Goal: Information Seeking & Learning: Check status

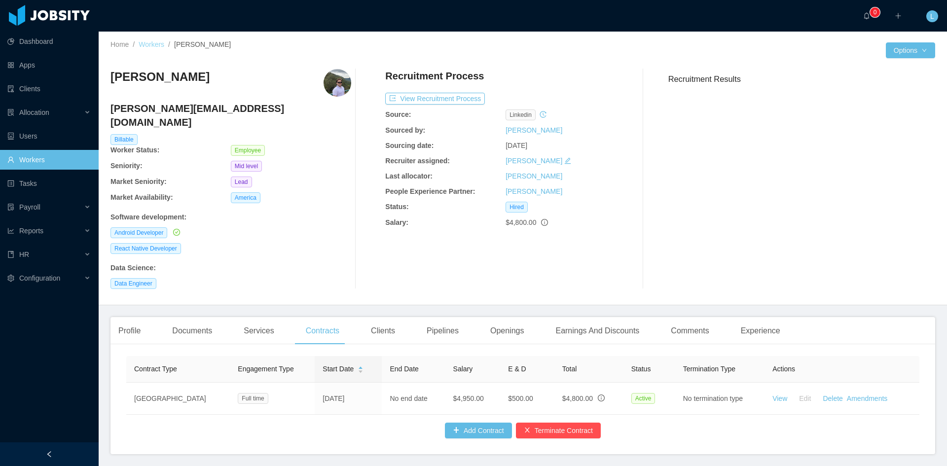
click at [150, 45] on link "Workers" at bounding box center [152, 44] width 26 height 8
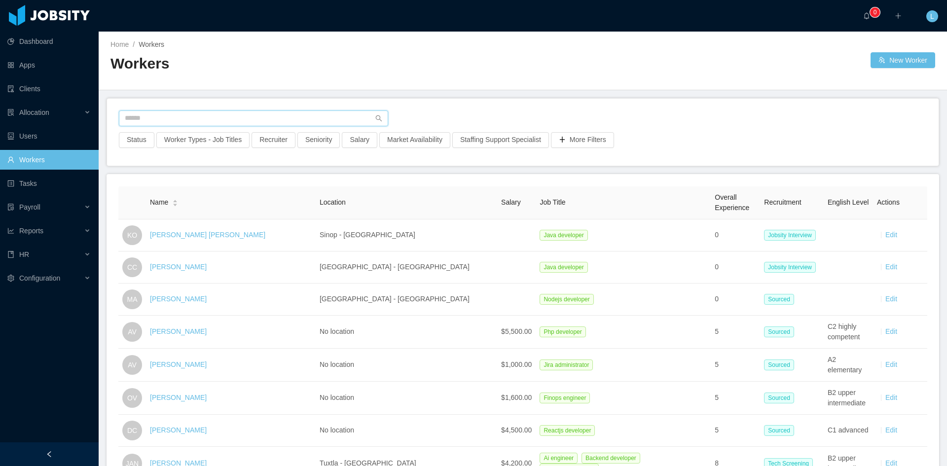
click at [171, 117] on input "text" at bounding box center [253, 118] width 269 height 16
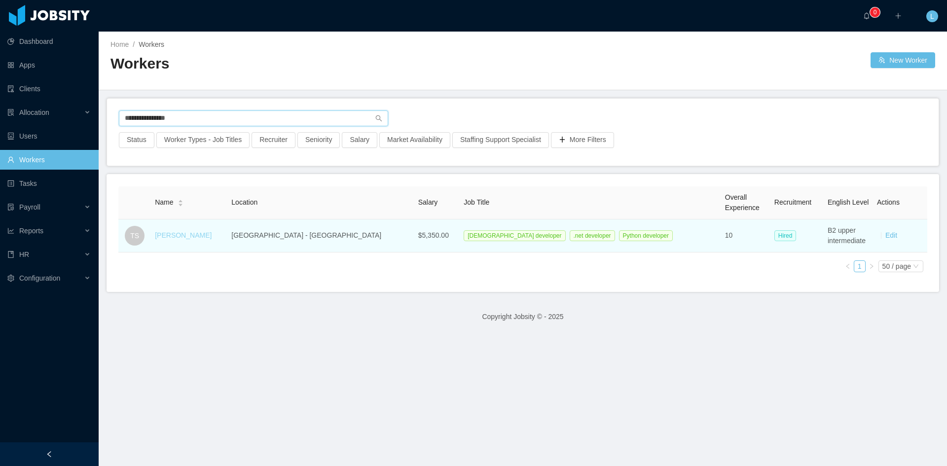
type input "**********"
click at [207, 231] on link "[PERSON_NAME]" at bounding box center [183, 235] width 57 height 8
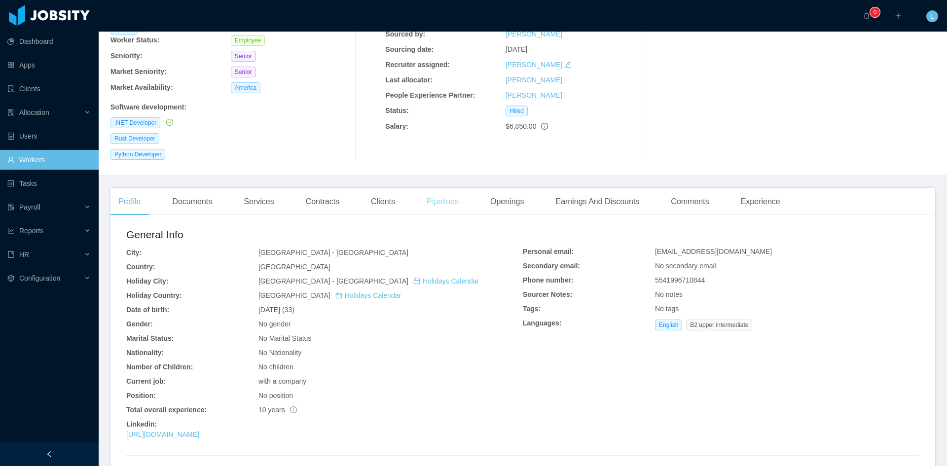
scroll to position [99, 0]
click at [317, 197] on div "Contracts" at bounding box center [322, 199] width 49 height 28
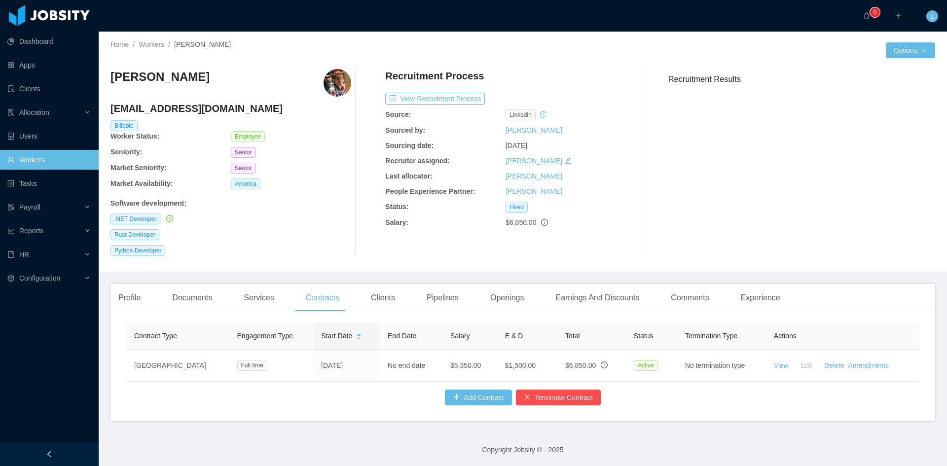
click at [544, 223] on div "$6,850.00" at bounding box center [565, 222] width 120 height 10
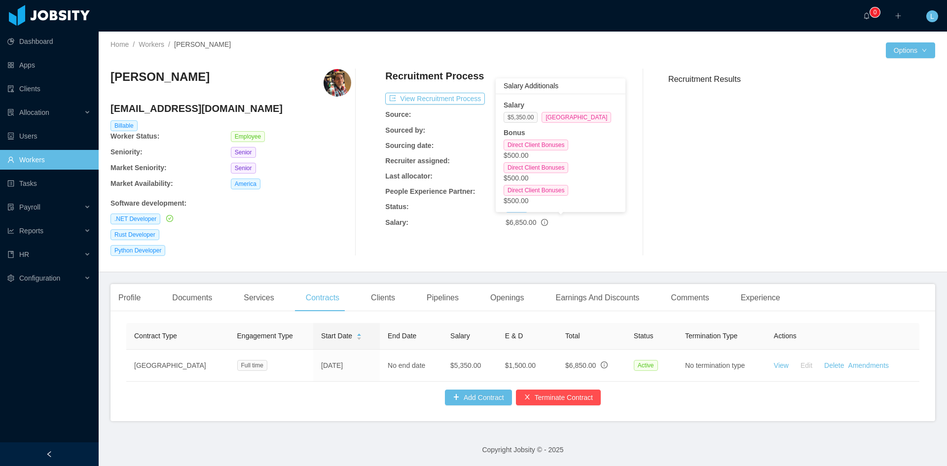
click at [541, 221] on icon "info-circle" at bounding box center [544, 222] width 7 height 7
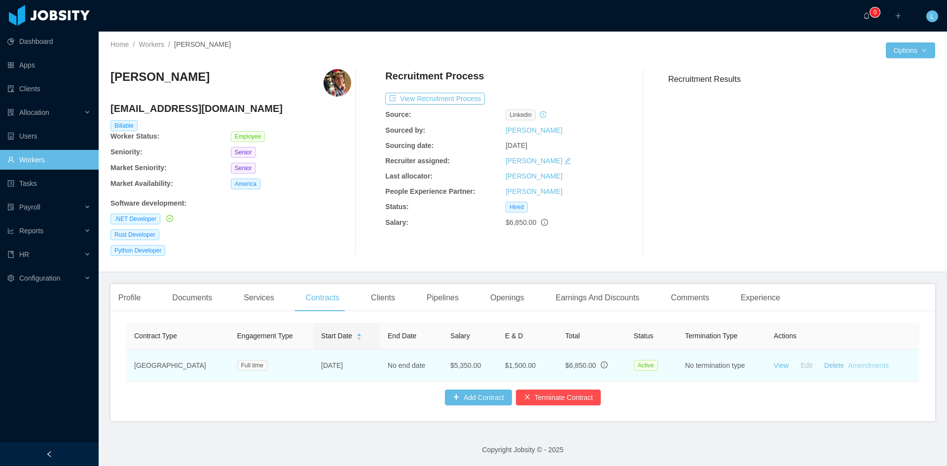
click at [848, 361] on link "Amendments" at bounding box center [868, 365] width 40 height 8
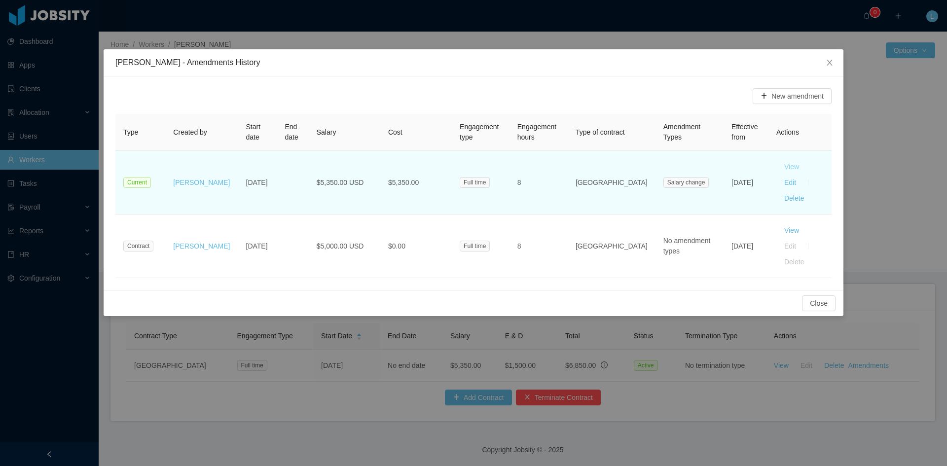
click at [776, 172] on button "View" at bounding box center [791, 167] width 31 height 16
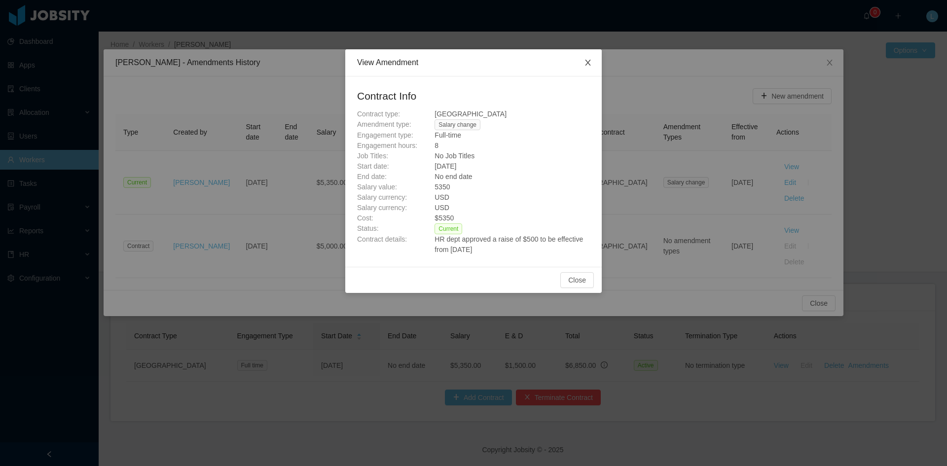
click at [588, 60] on icon "icon: close" at bounding box center [588, 63] width 8 height 8
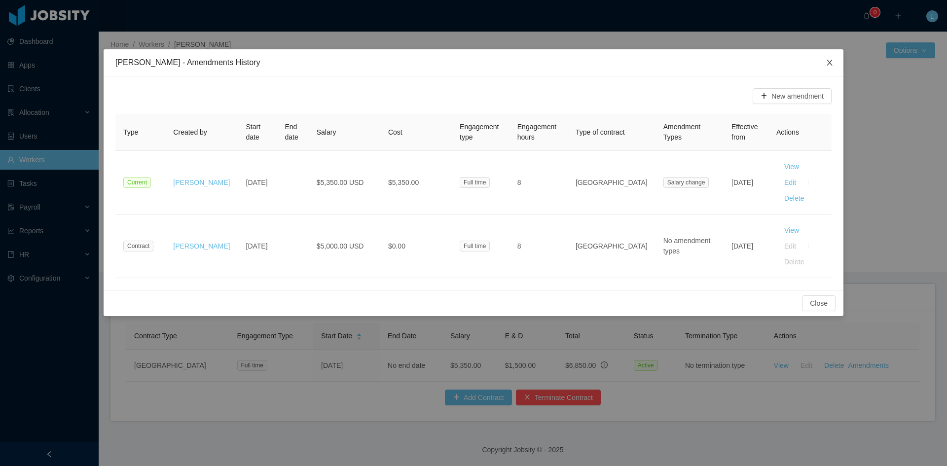
click at [834, 60] on span "Close" at bounding box center [829, 63] width 28 height 28
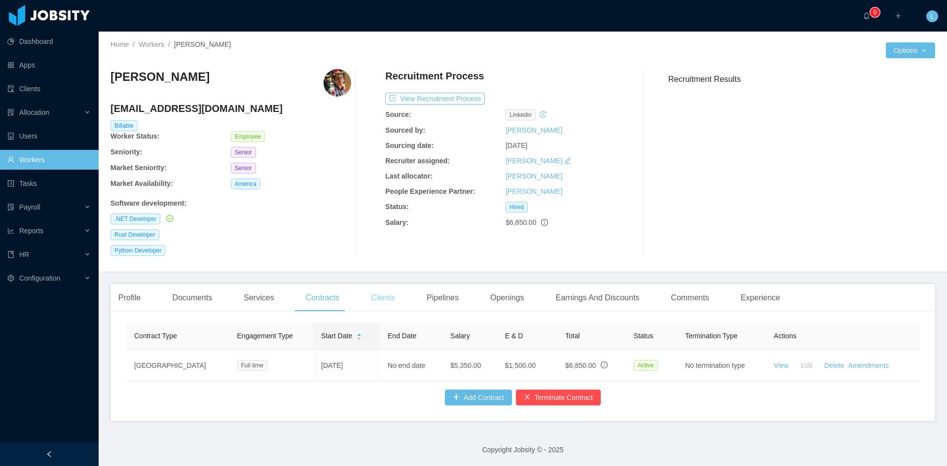
click at [385, 299] on div "Clients" at bounding box center [383, 298] width 40 height 28
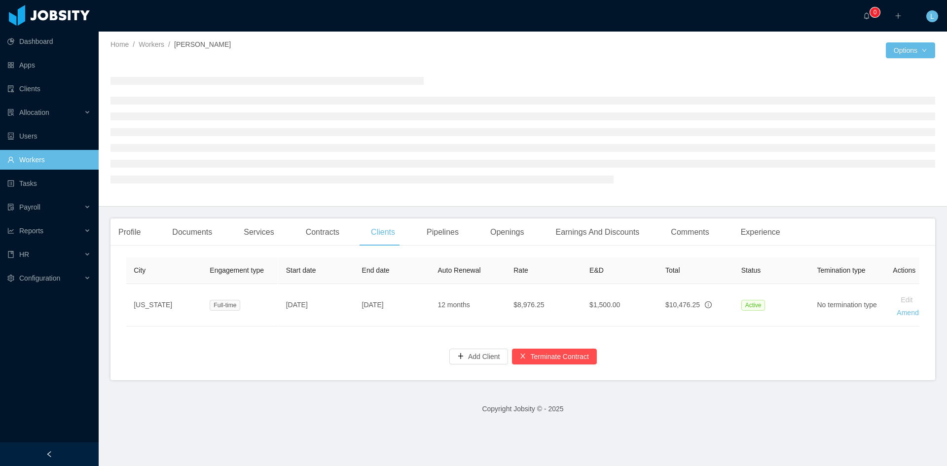
scroll to position [0, 201]
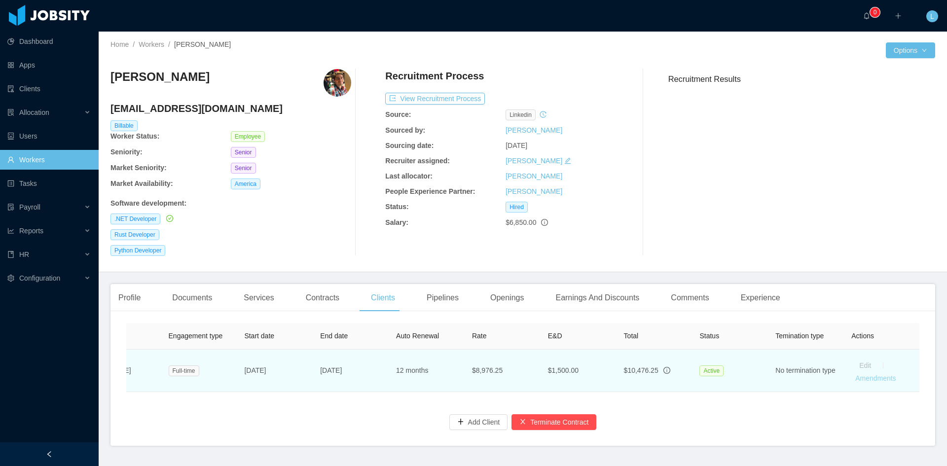
click at [867, 381] on link "Amendments" at bounding box center [875, 378] width 40 height 8
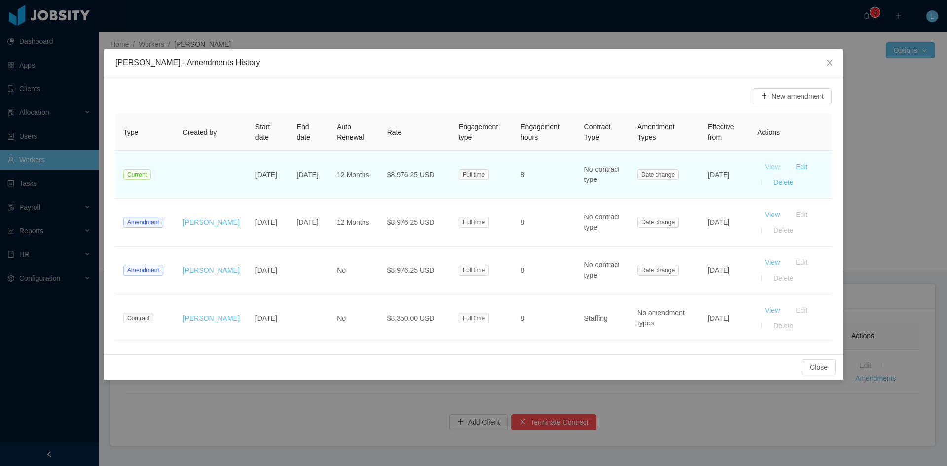
click at [767, 169] on button "View" at bounding box center [772, 167] width 31 height 16
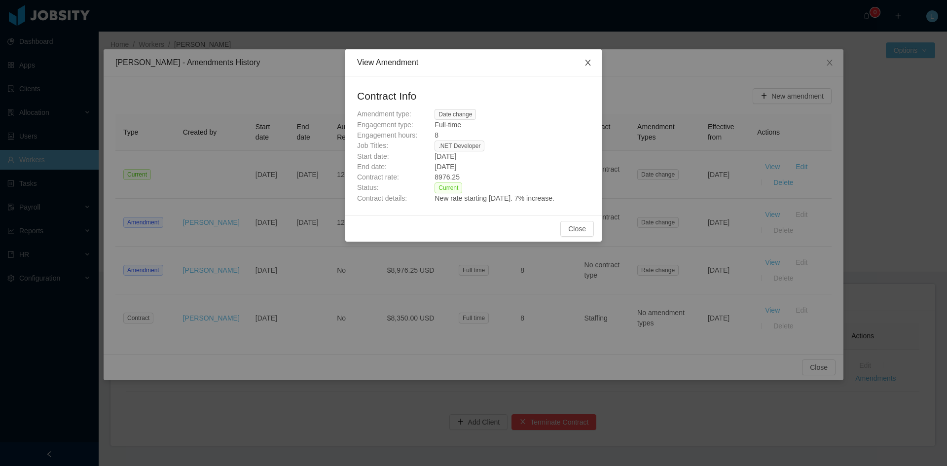
click at [591, 64] on icon "icon: close" at bounding box center [588, 63] width 8 height 8
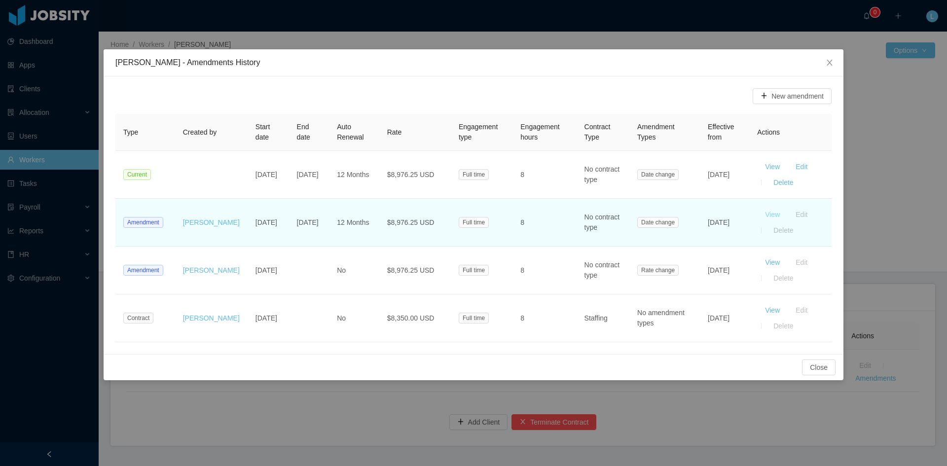
click at [777, 210] on button "View" at bounding box center [772, 215] width 31 height 16
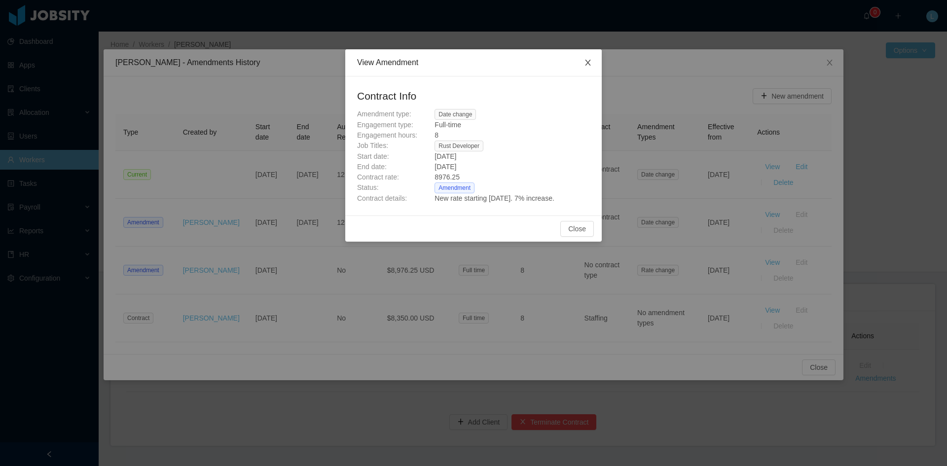
click at [585, 61] on icon "icon: close" at bounding box center [587, 63] width 5 height 6
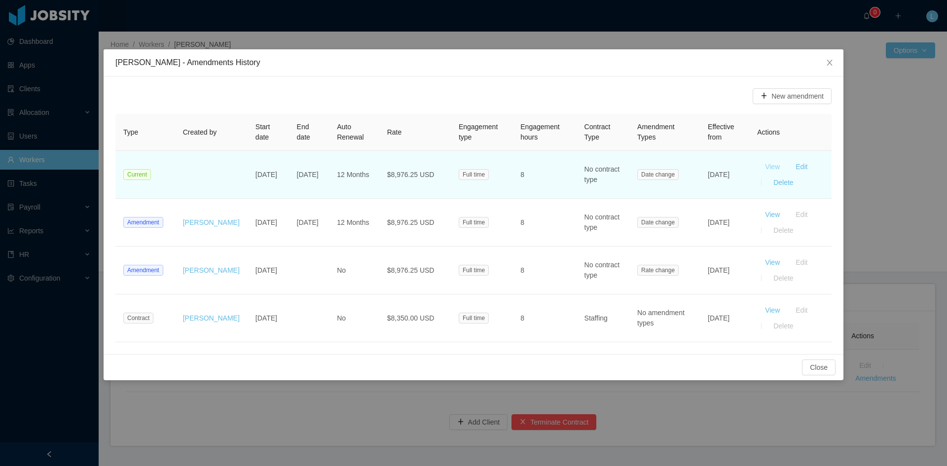
click at [763, 168] on button "View" at bounding box center [772, 167] width 31 height 16
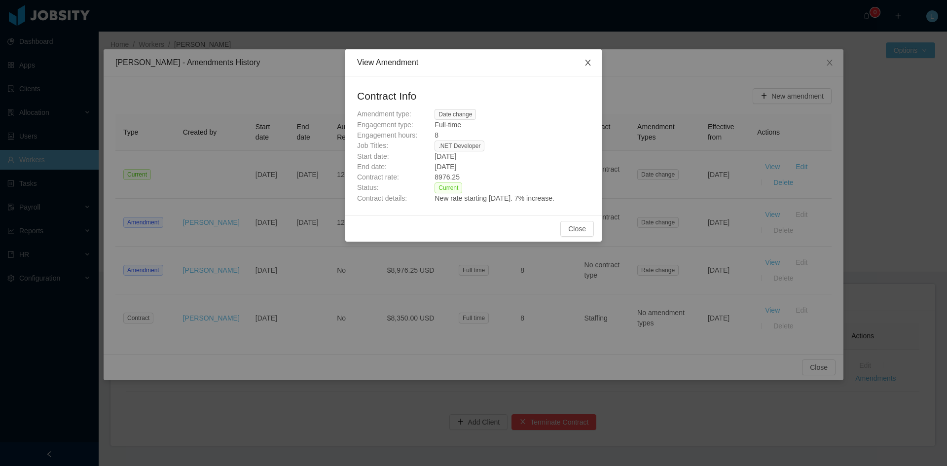
click at [587, 62] on icon "icon: close" at bounding box center [587, 63] width 5 height 6
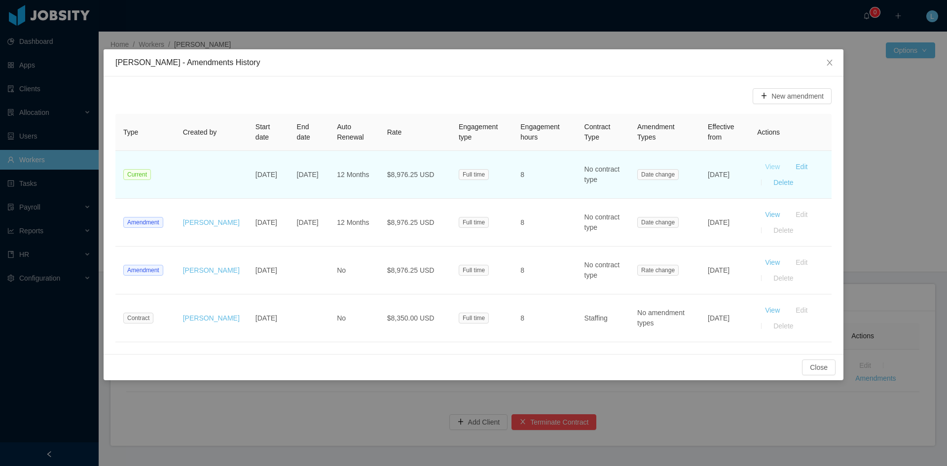
click at [775, 170] on button "View" at bounding box center [772, 167] width 31 height 16
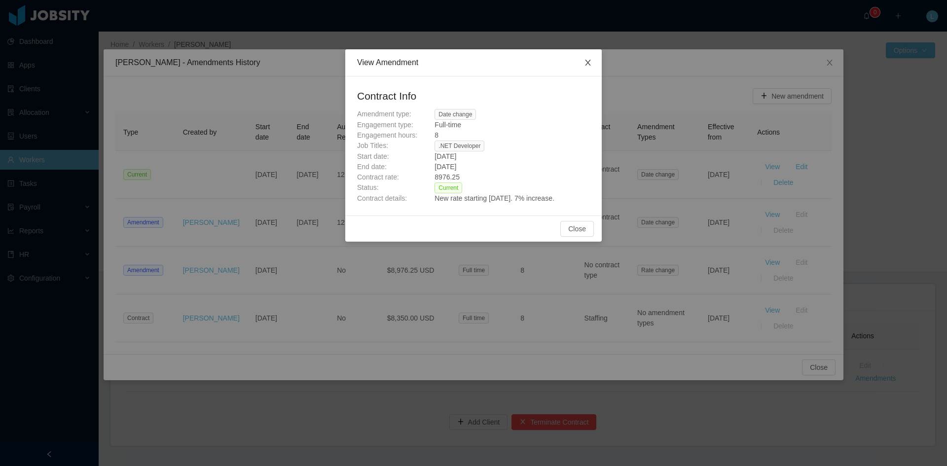
click at [588, 64] on icon "icon: close" at bounding box center [587, 63] width 5 height 6
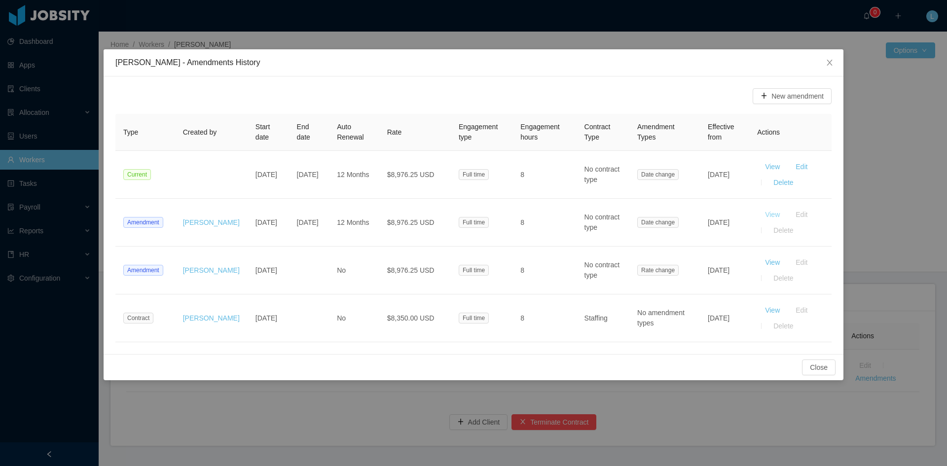
click at [770, 216] on button "View" at bounding box center [772, 215] width 31 height 16
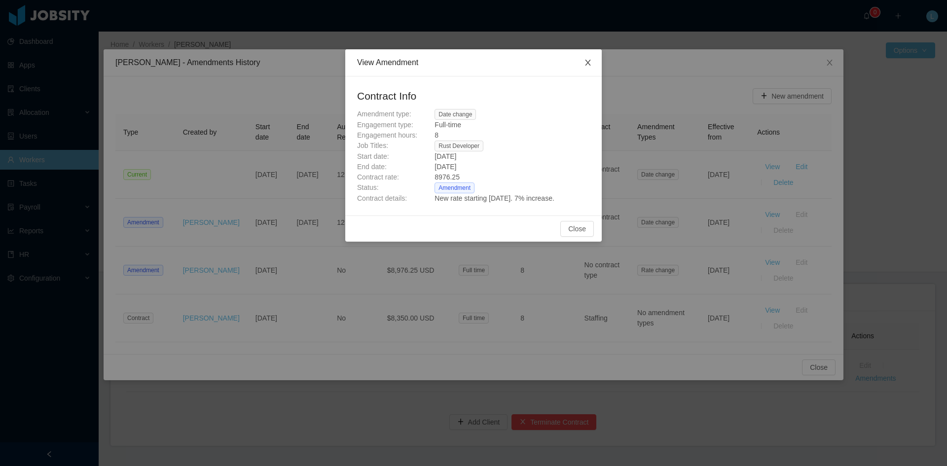
click at [590, 68] on span "Close" at bounding box center [588, 63] width 28 height 28
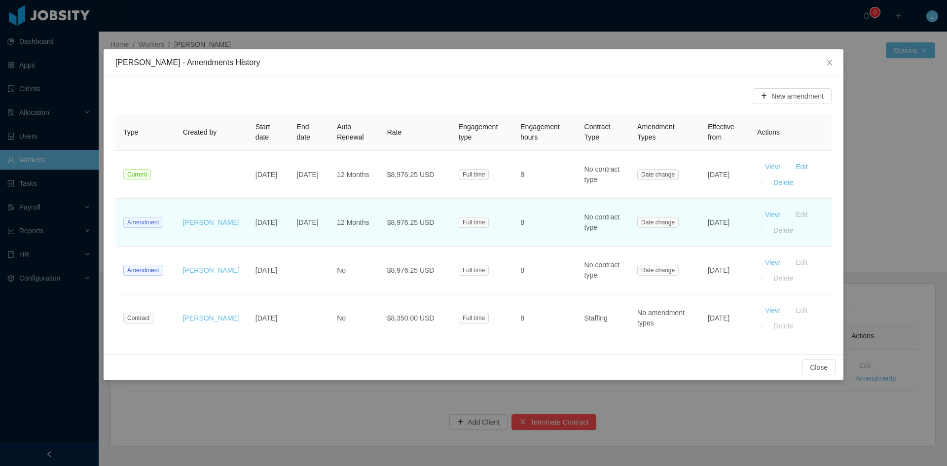
click at [153, 222] on span "Amendment" at bounding box center [143, 222] width 40 height 11
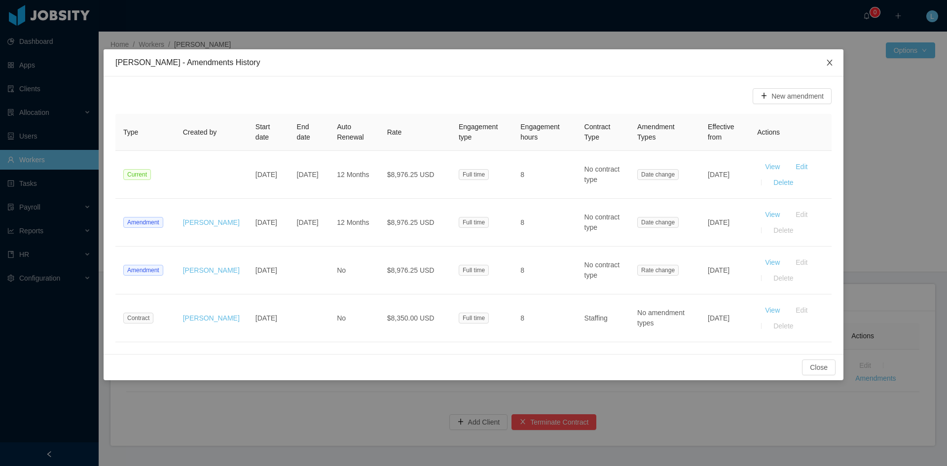
click at [824, 64] on span "Close" at bounding box center [829, 63] width 28 height 28
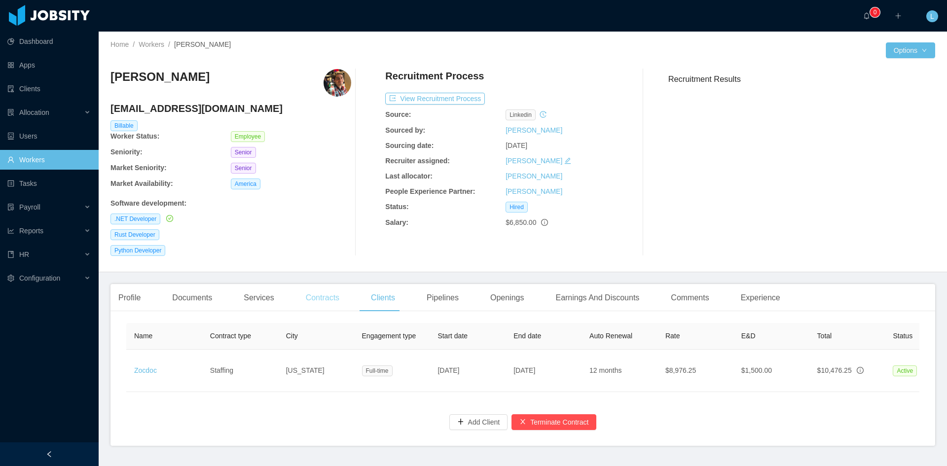
click at [330, 301] on div "Contracts" at bounding box center [322, 298] width 49 height 28
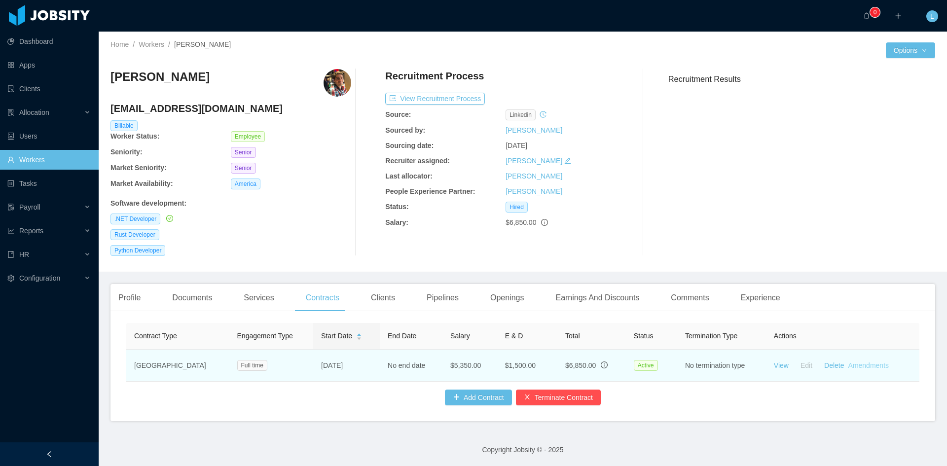
click at [852, 368] on link "Amendments" at bounding box center [868, 365] width 40 height 8
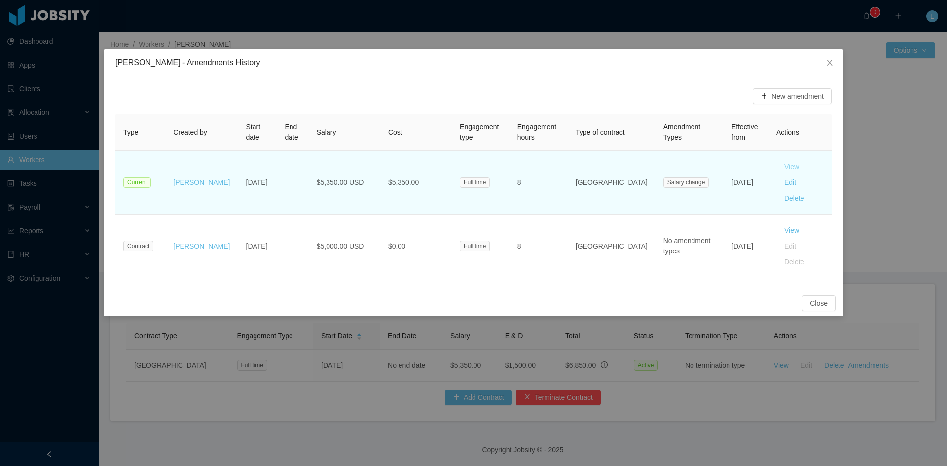
drag, startPoint x: 781, startPoint y: 170, endPoint x: 773, endPoint y: 170, distance: 7.9
click at [776, 170] on button "View" at bounding box center [791, 167] width 31 height 16
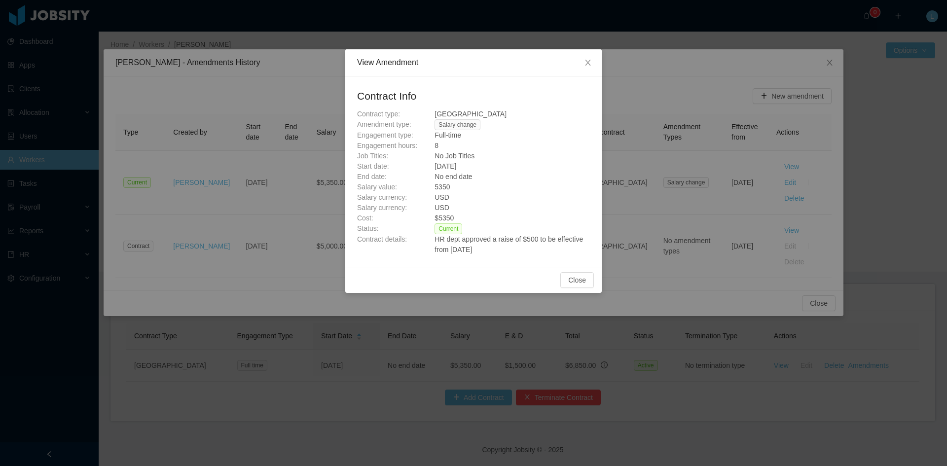
click at [292, 259] on div "View Amendment Contract Info Contract type: USA Amendment type: Salary change E…" at bounding box center [473, 233] width 947 height 466
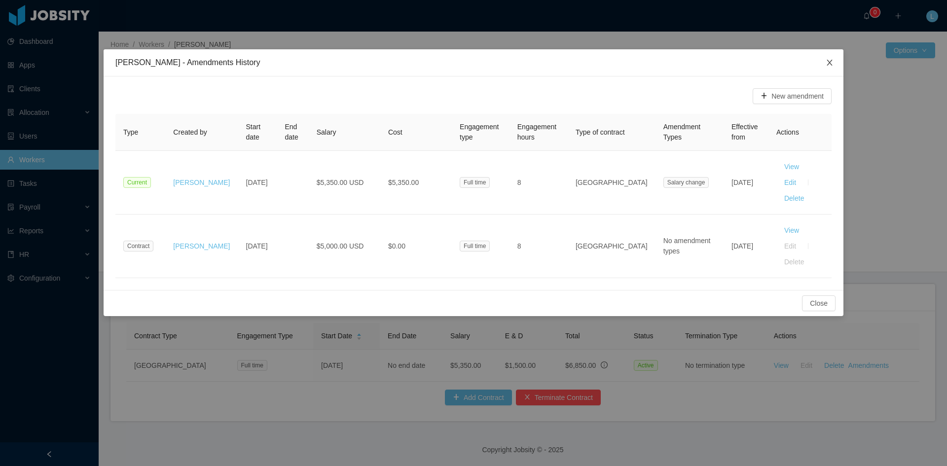
click at [824, 59] on span "Close" at bounding box center [829, 63] width 28 height 28
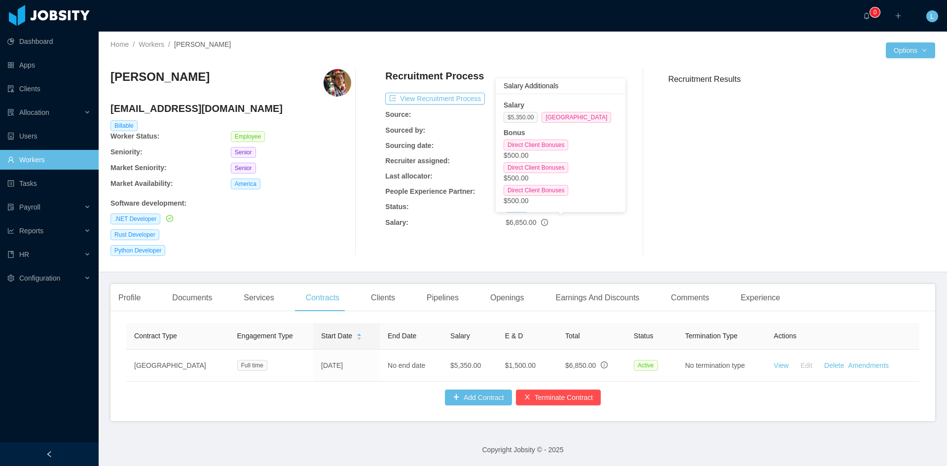
click at [542, 222] on icon "info-circle" at bounding box center [544, 222] width 7 height 7
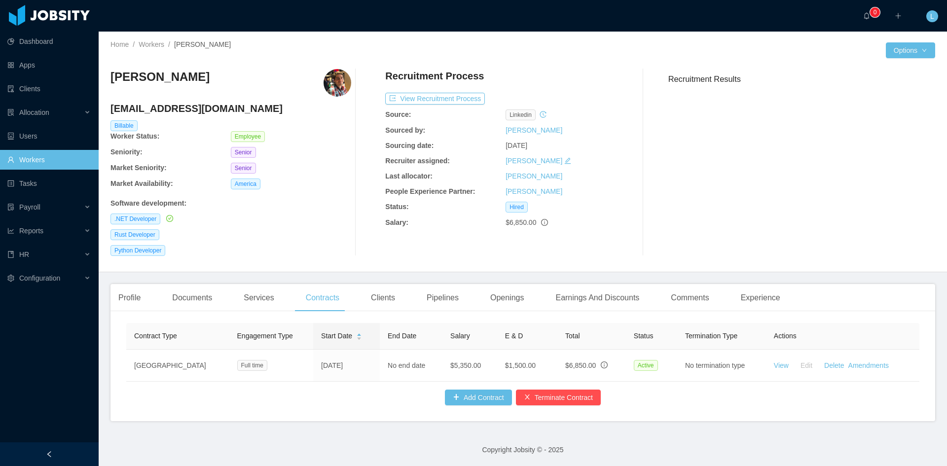
click at [543, 222] on div "$6,850.00" at bounding box center [565, 222] width 120 height 10
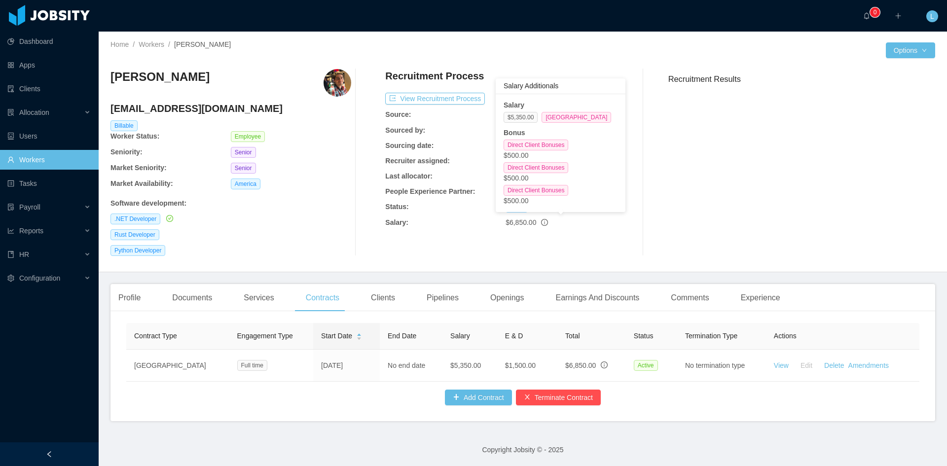
click at [534, 219] on div "$6,850.00" at bounding box center [565, 222] width 120 height 10
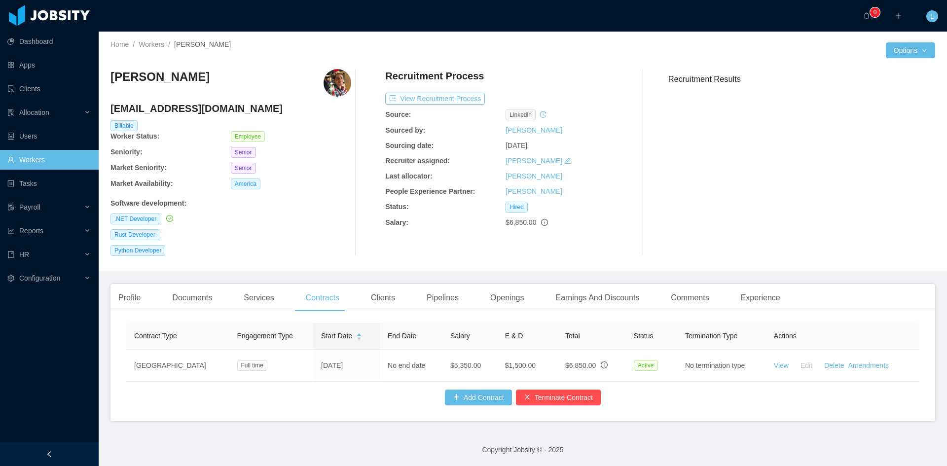
click at [534, 219] on div "$6,850.00" at bounding box center [565, 222] width 120 height 10
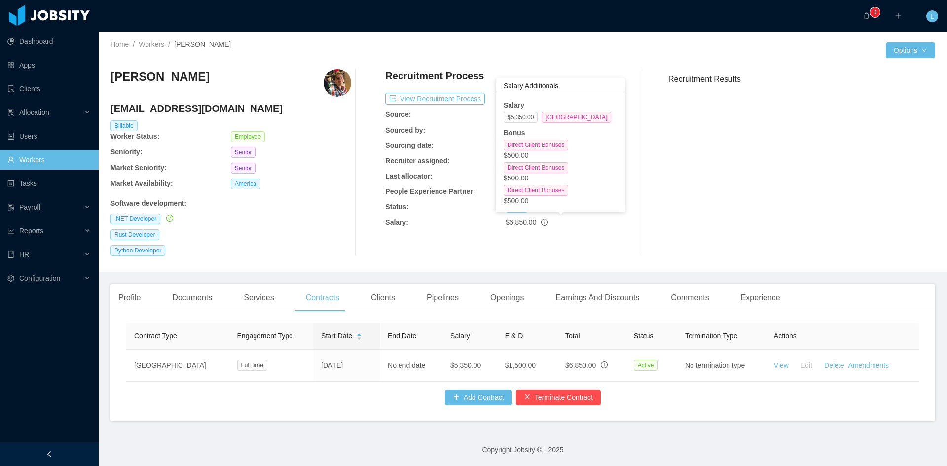
click at [541, 226] on icon "info-circle" at bounding box center [544, 222] width 7 height 7
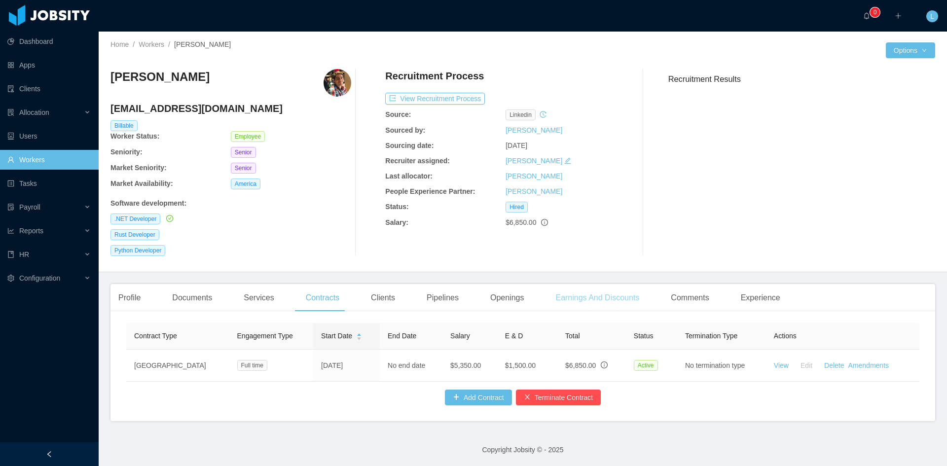
click at [607, 299] on div "Earnings And Discounts" at bounding box center [597, 298] width 100 height 28
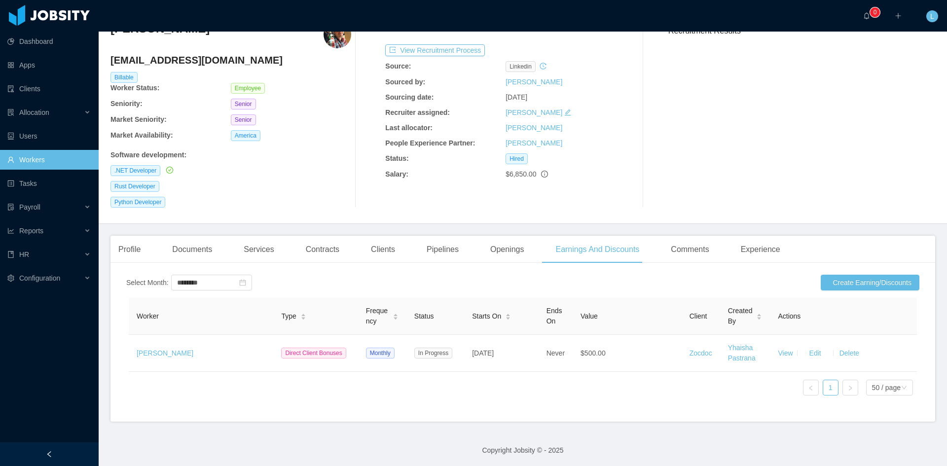
scroll to position [57, 0]
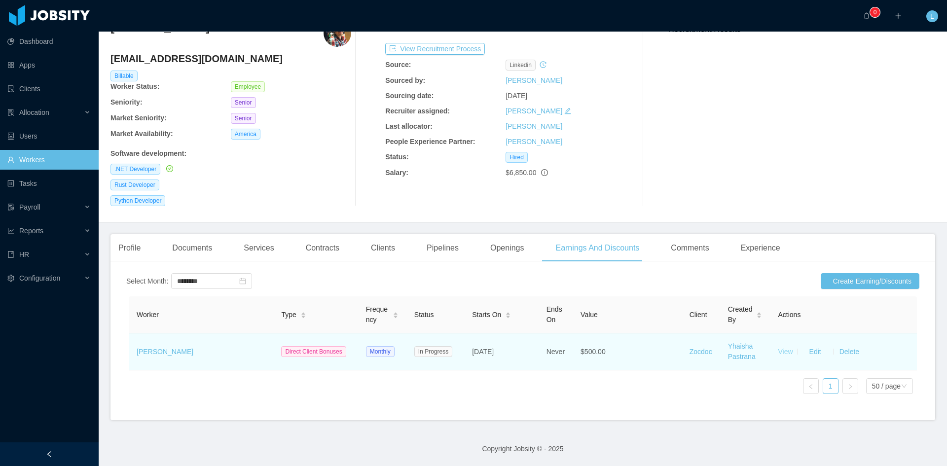
click at [778, 348] on link "View" at bounding box center [784, 352] width 15 height 8
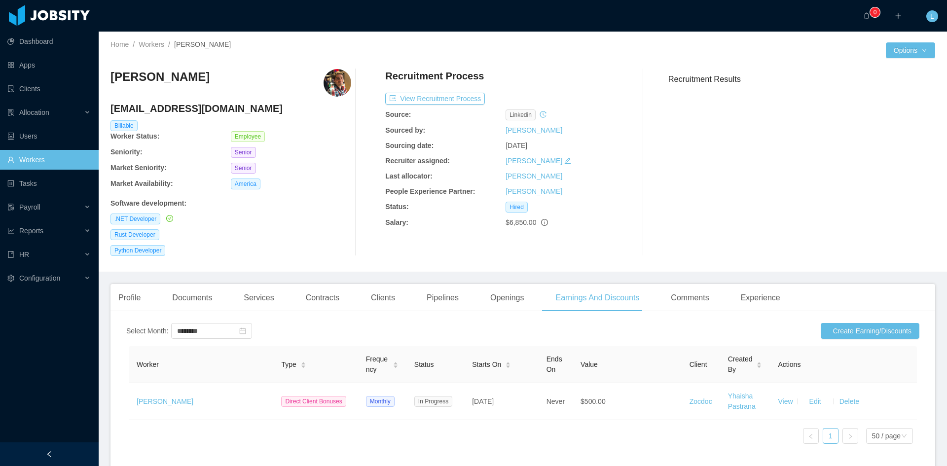
click at [541, 225] on icon "info-circle" at bounding box center [544, 222] width 7 height 7
